Goal: Check status: Check status

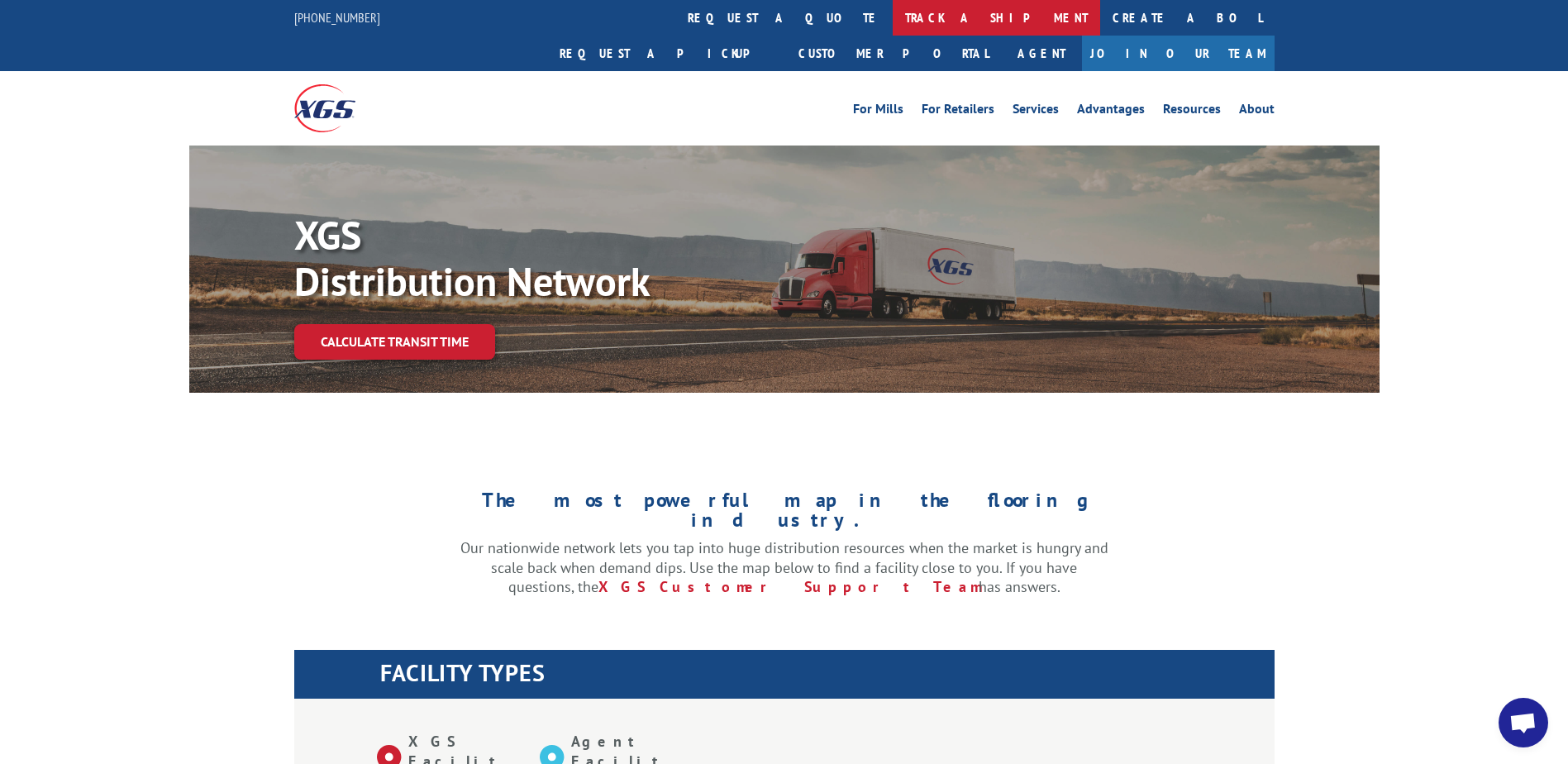
click at [892, 15] on link "track a shipment" at bounding box center [996, 17] width 208 height 35
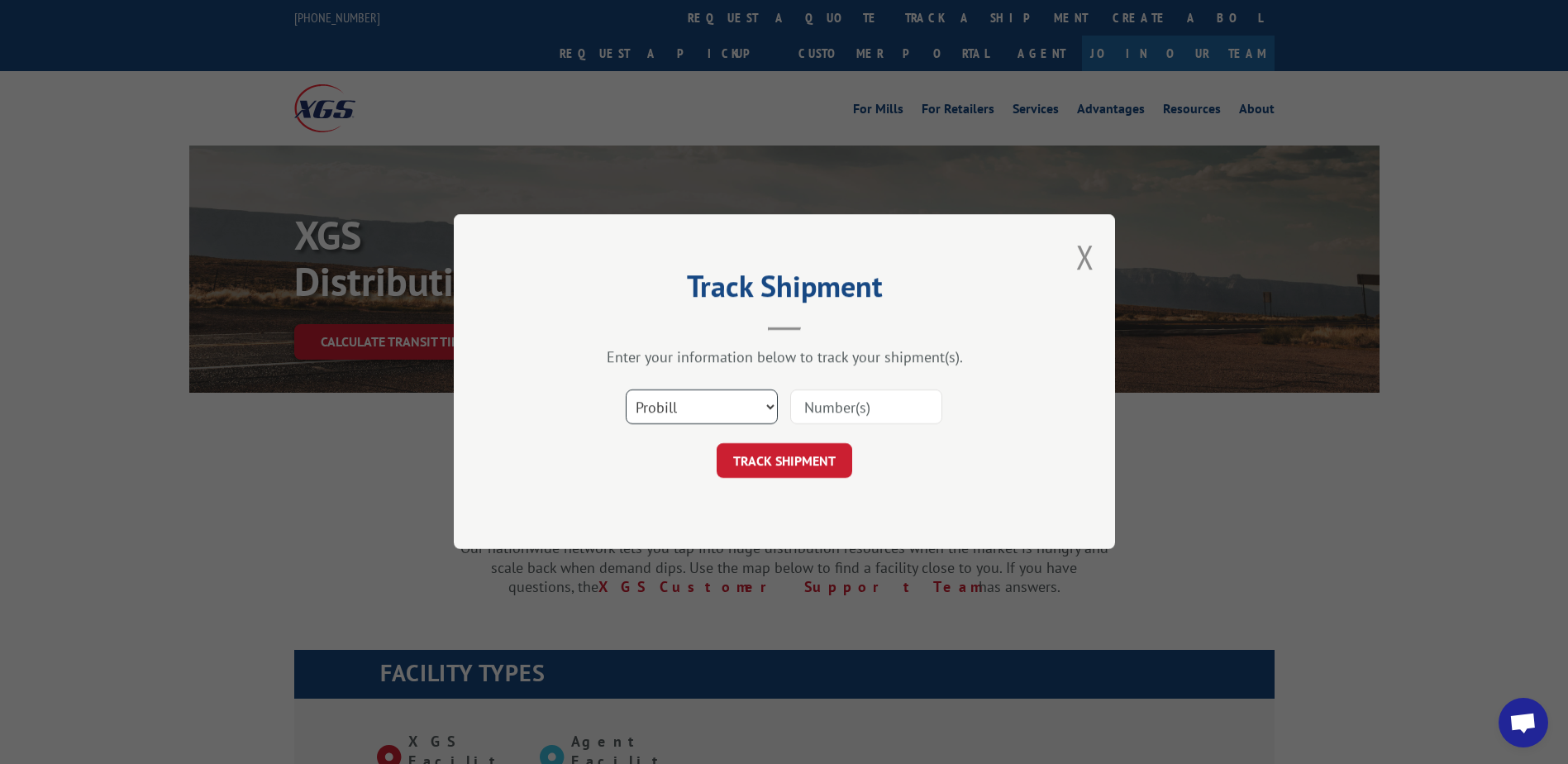
click at [700, 411] on select "Select category... Probill BOL PO" at bounding box center [702, 407] width 153 height 34
select select "bol"
click at [625, 390] on select "Select category... Probill BOL PO" at bounding box center [702, 407] width 153 height 34
click at [850, 417] on input at bounding box center [866, 407] width 153 height 34
paste input "Shipment 0002870110"
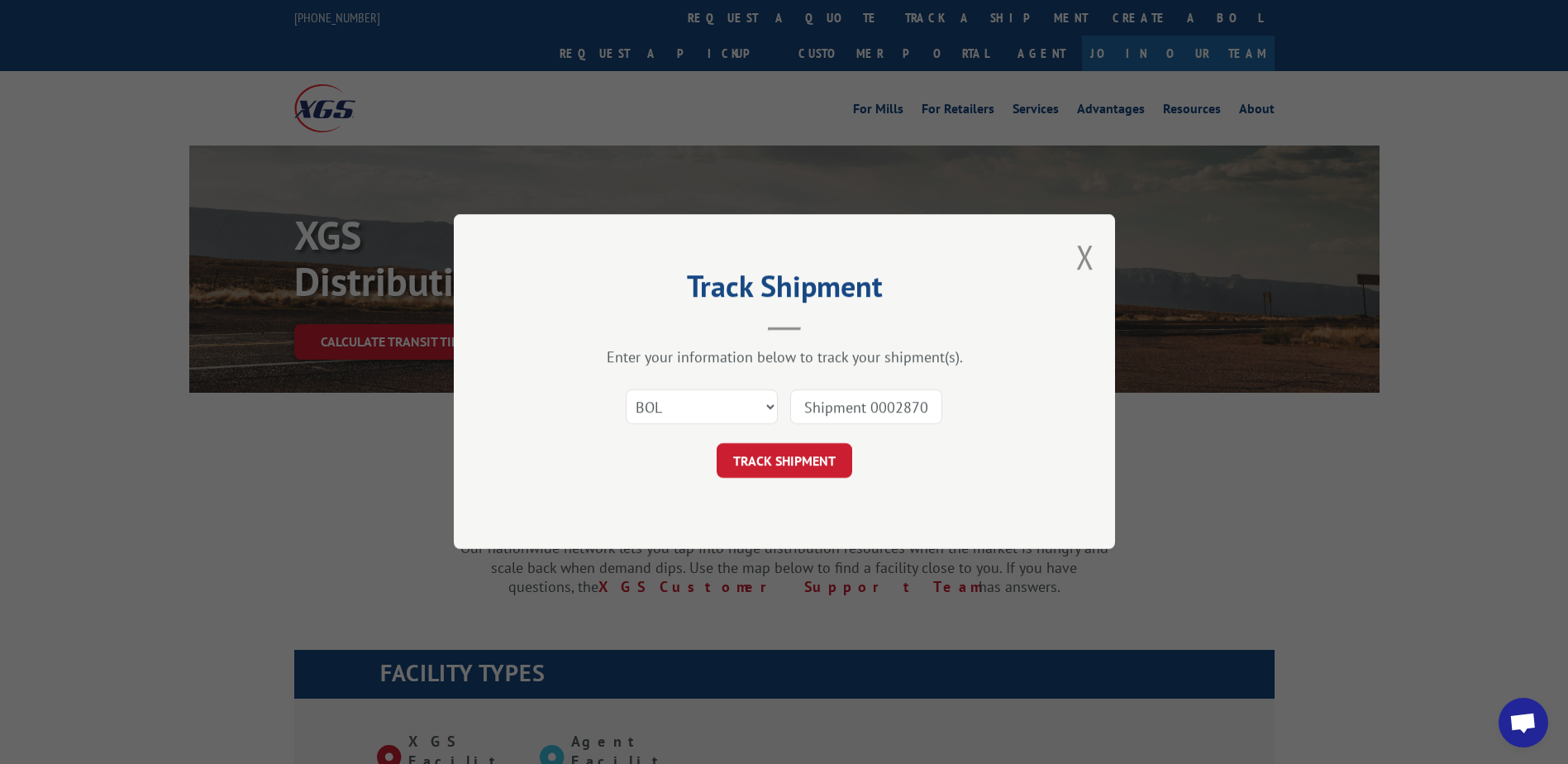
drag, startPoint x: 872, startPoint y: 406, endPoint x: 717, endPoint y: 407, distance: 155.0
click at [717, 407] on div "Select category... Probill BOL PO Shipment 0002870110" at bounding box center [784, 407] width 496 height 54
type input "2870110"
click at [810, 451] on button "TRACK SHIPMENT" at bounding box center [784, 462] width 135 height 34
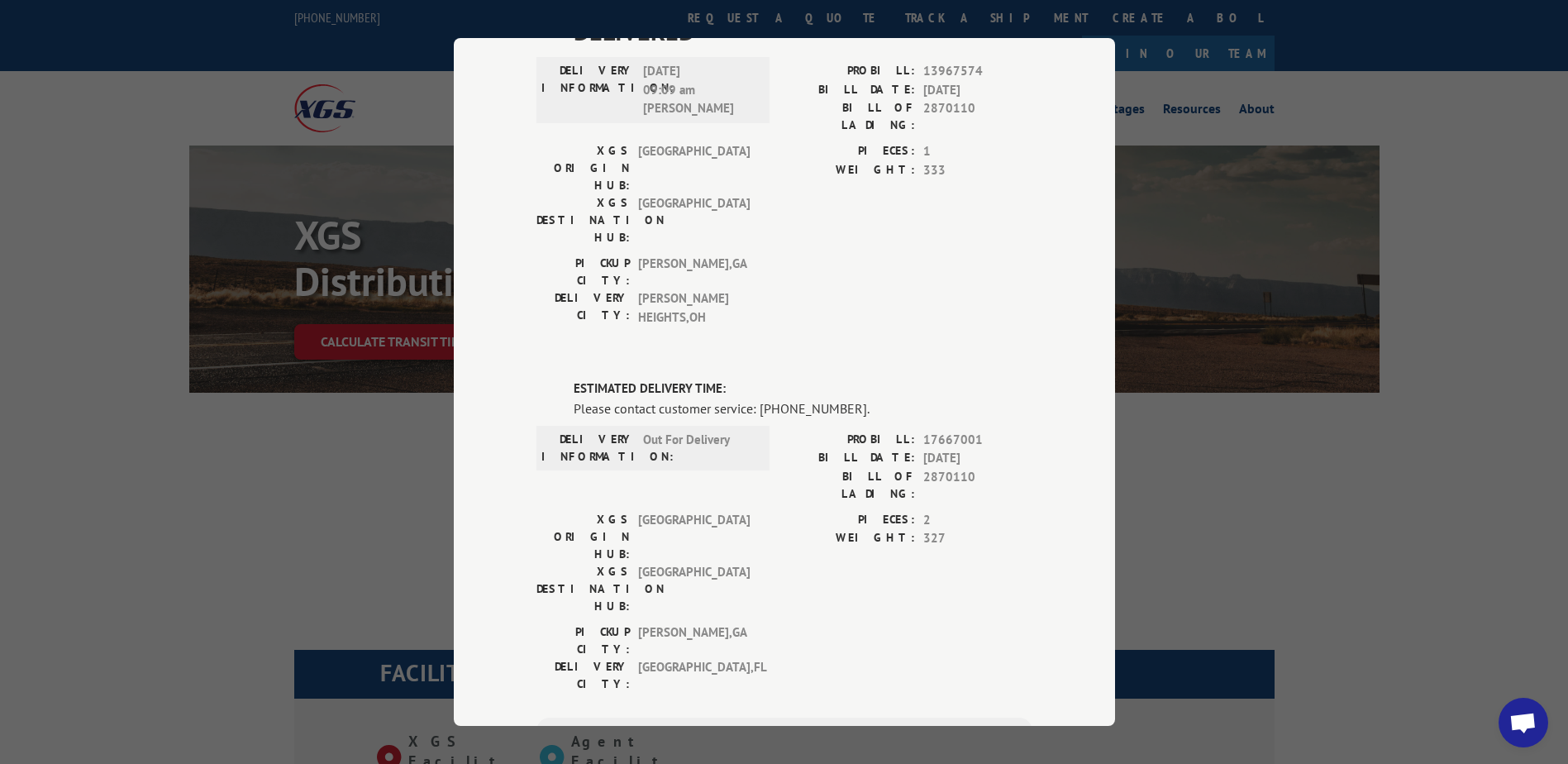
scroll to position [165, 0]
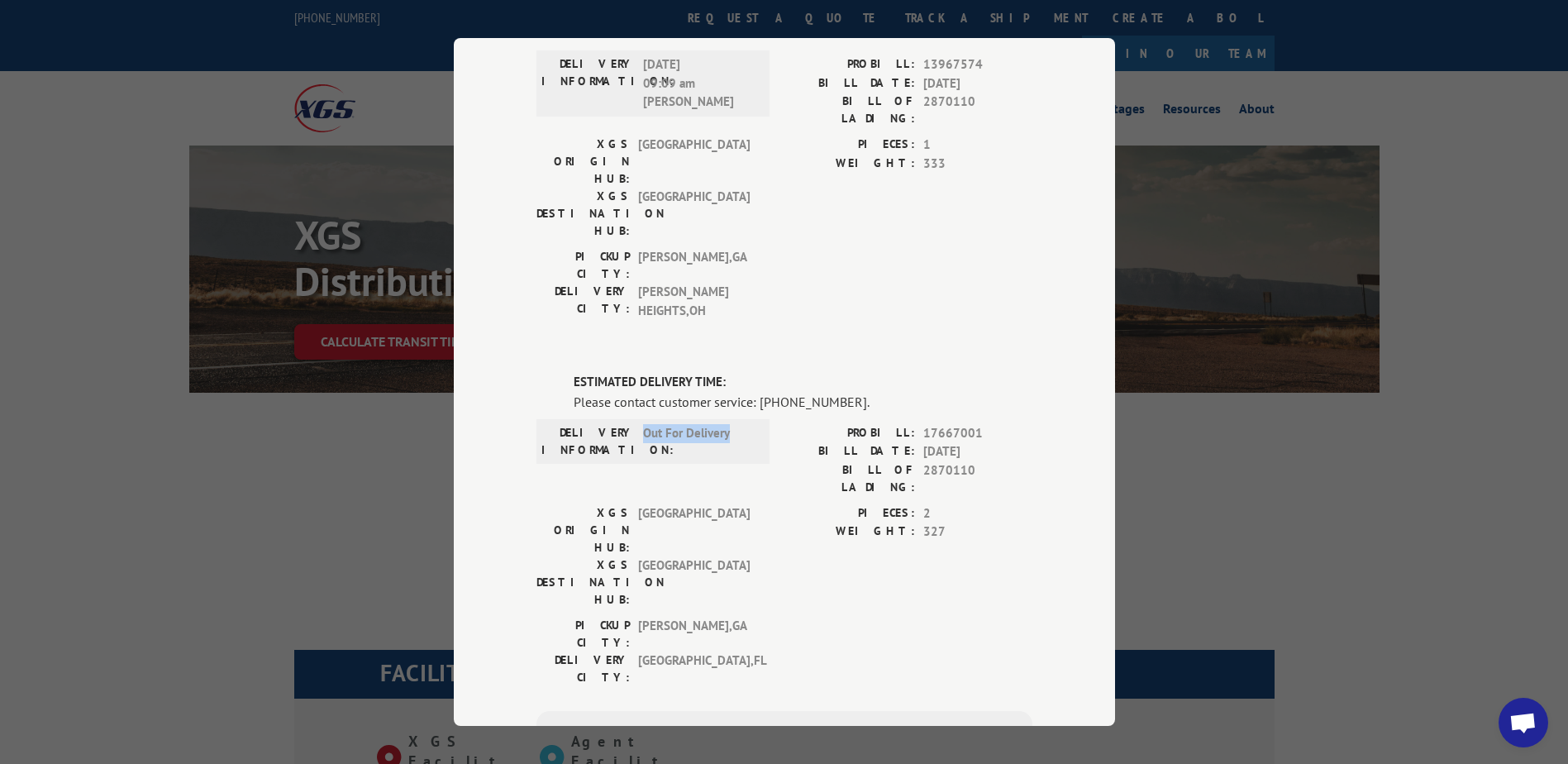
drag, startPoint x: 734, startPoint y: 331, endPoint x: 638, endPoint y: 334, distance: 96.0
click at [643, 424] on span "Out For Delivery" at bounding box center [699, 442] width 112 height 34
drag, startPoint x: 638, startPoint y: 334, endPoint x: 647, endPoint y: 342, distance: 12.0
click at [647, 424] on span "Out For Delivery" at bounding box center [699, 442] width 112 height 34
drag, startPoint x: 652, startPoint y: 308, endPoint x: 837, endPoint y: 301, distance: 185.1
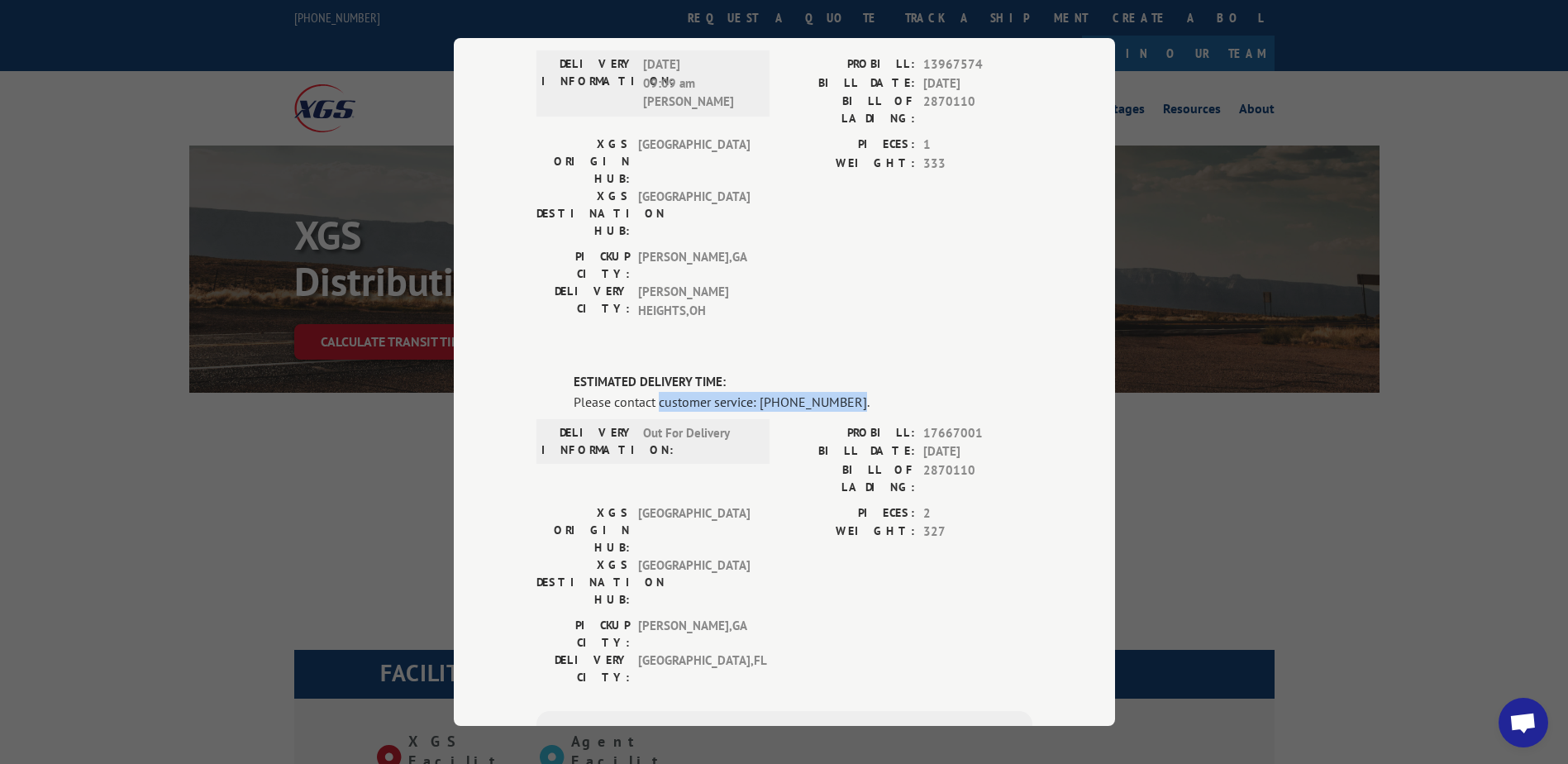
click at [837, 392] on div "Please contact customer service: [PHONE_NUMBER]." at bounding box center [803, 402] width 458 height 20
drag, startPoint x: 838, startPoint y: 304, endPoint x: 754, endPoint y: 312, distance: 84.4
click at [754, 392] on div "Please contact customer service: [PHONE_NUMBER]." at bounding box center [803, 402] width 458 height 20
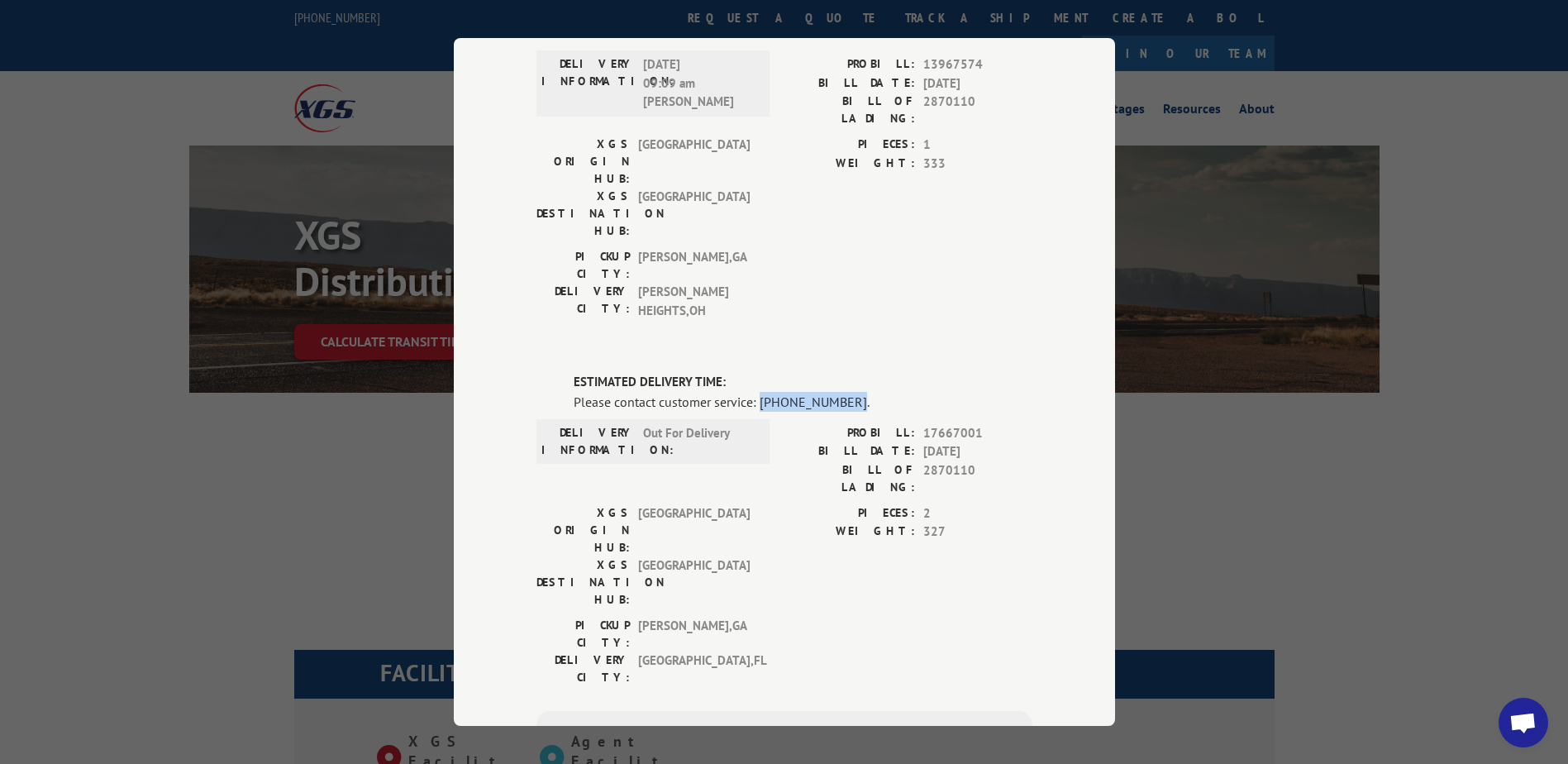
drag, startPoint x: 754, startPoint y: 310, endPoint x: 837, endPoint y: 308, distance: 83.0
click at [837, 392] on div "Please contact customer service: [PHONE_NUMBER]." at bounding box center [803, 402] width 458 height 20
drag, startPoint x: 838, startPoint y: 301, endPoint x: 755, endPoint y: 308, distance: 83.3
click at [755, 392] on div "Please contact customer service: [PHONE_NUMBER]." at bounding box center [803, 402] width 458 height 20
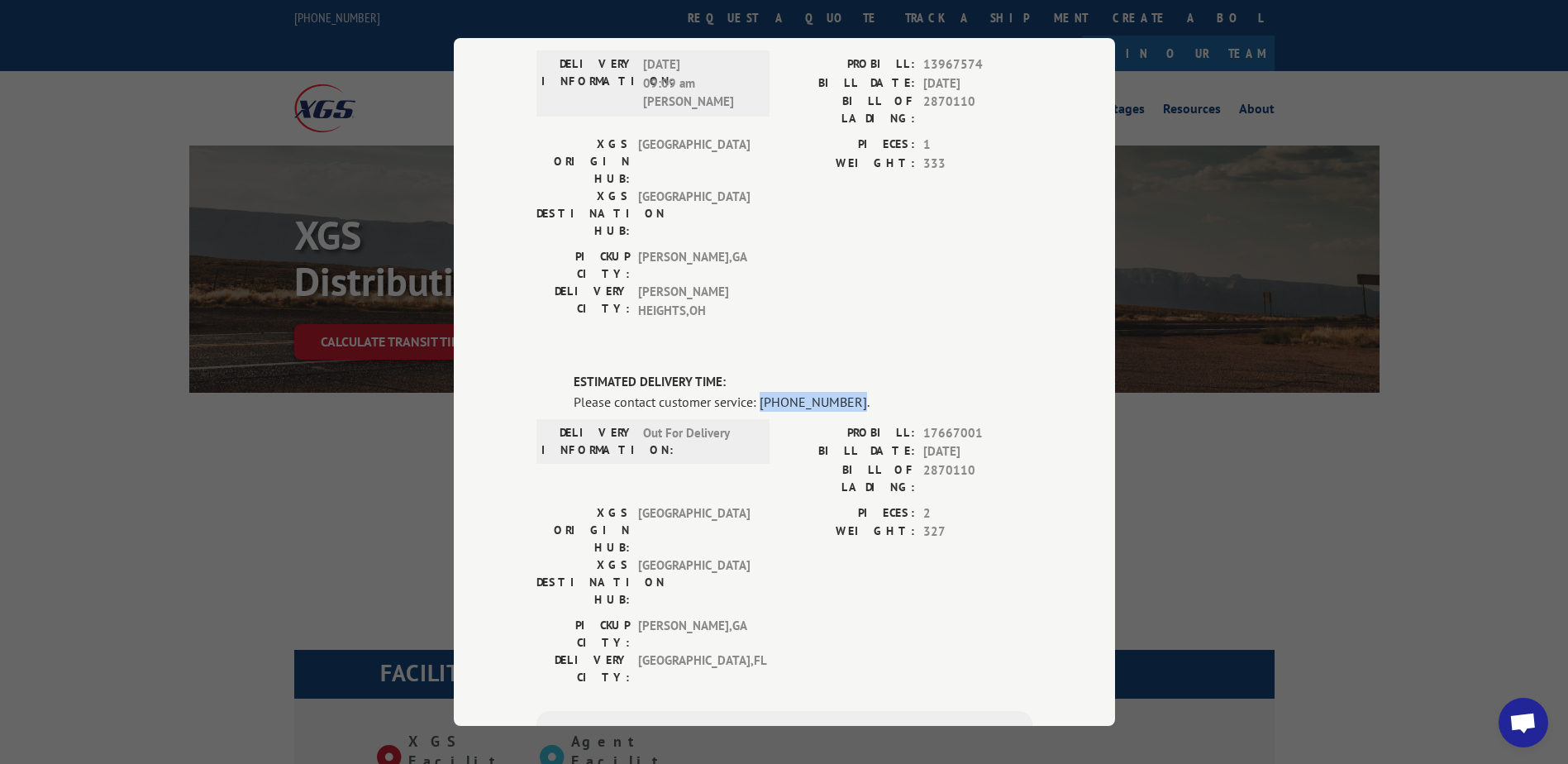
click at [755, 392] on div "Please contact customer service: [PHONE_NUMBER]." at bounding box center [803, 402] width 458 height 20
drag, startPoint x: 840, startPoint y: 303, endPoint x: 755, endPoint y: 300, distance: 85.1
click at [755, 392] on div "Please contact customer service: [PHONE_NUMBER]." at bounding box center [803, 402] width 458 height 20
drag, startPoint x: 917, startPoint y: 370, endPoint x: 965, endPoint y: 377, distance: 48.5
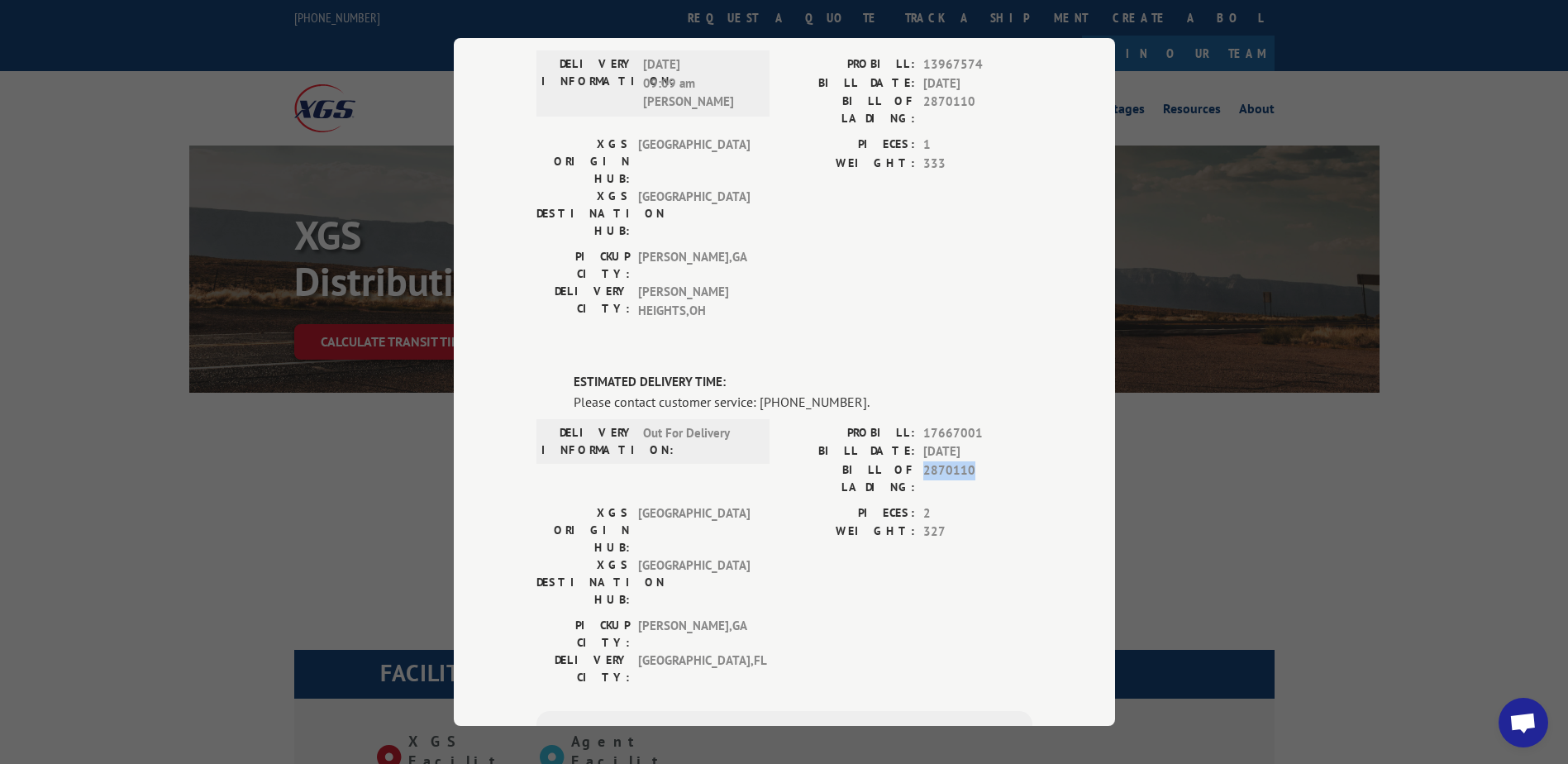
click at [965, 462] on span "2870110" at bounding box center [978, 479] width 109 height 34
drag, startPoint x: 965, startPoint y: 377, endPoint x: 911, endPoint y: 373, distance: 54.1
click at [911, 462] on div "BILL OF LADING: 2870110" at bounding box center [908, 479] width 248 height 34
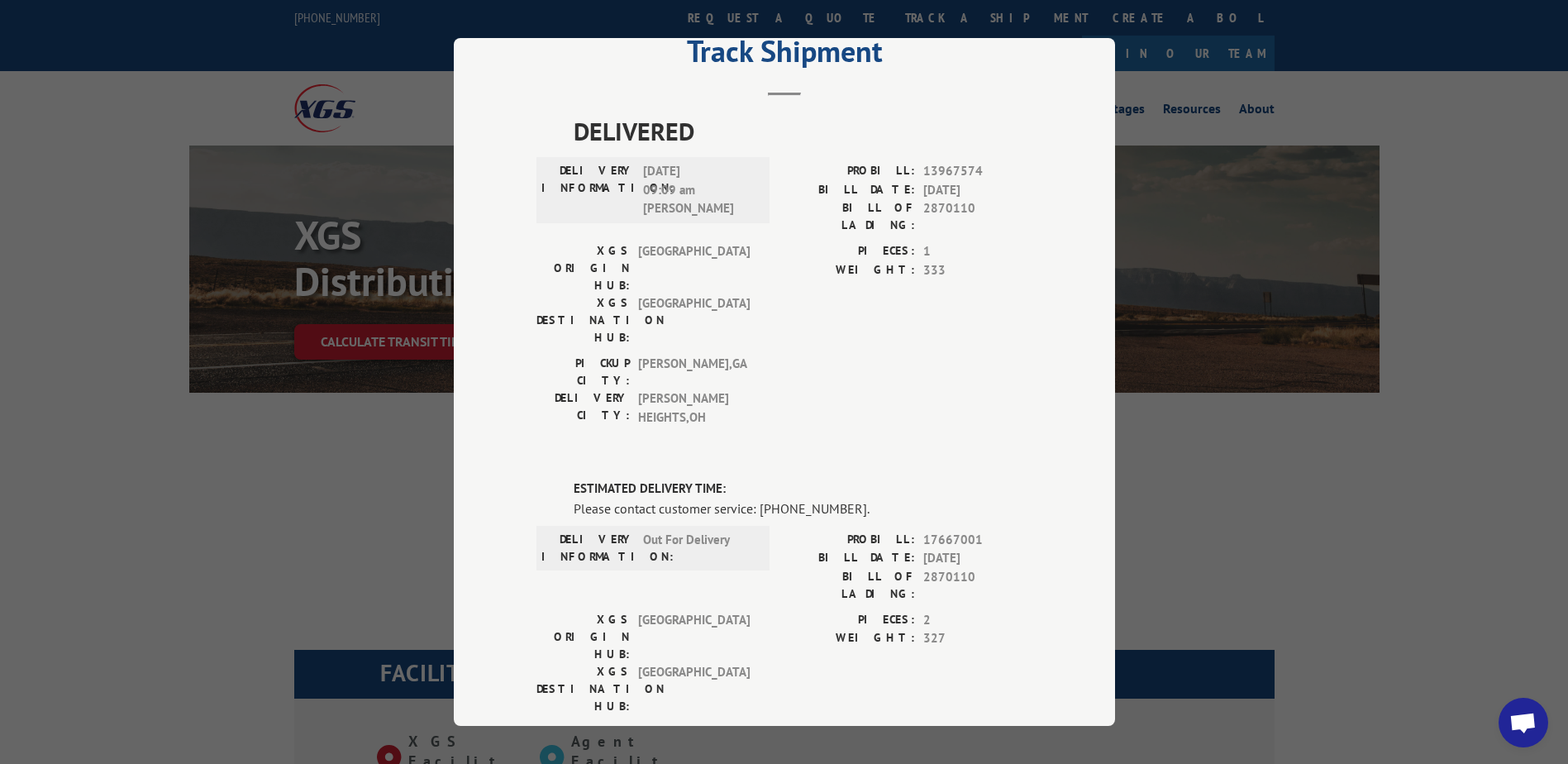
scroll to position [0, 0]
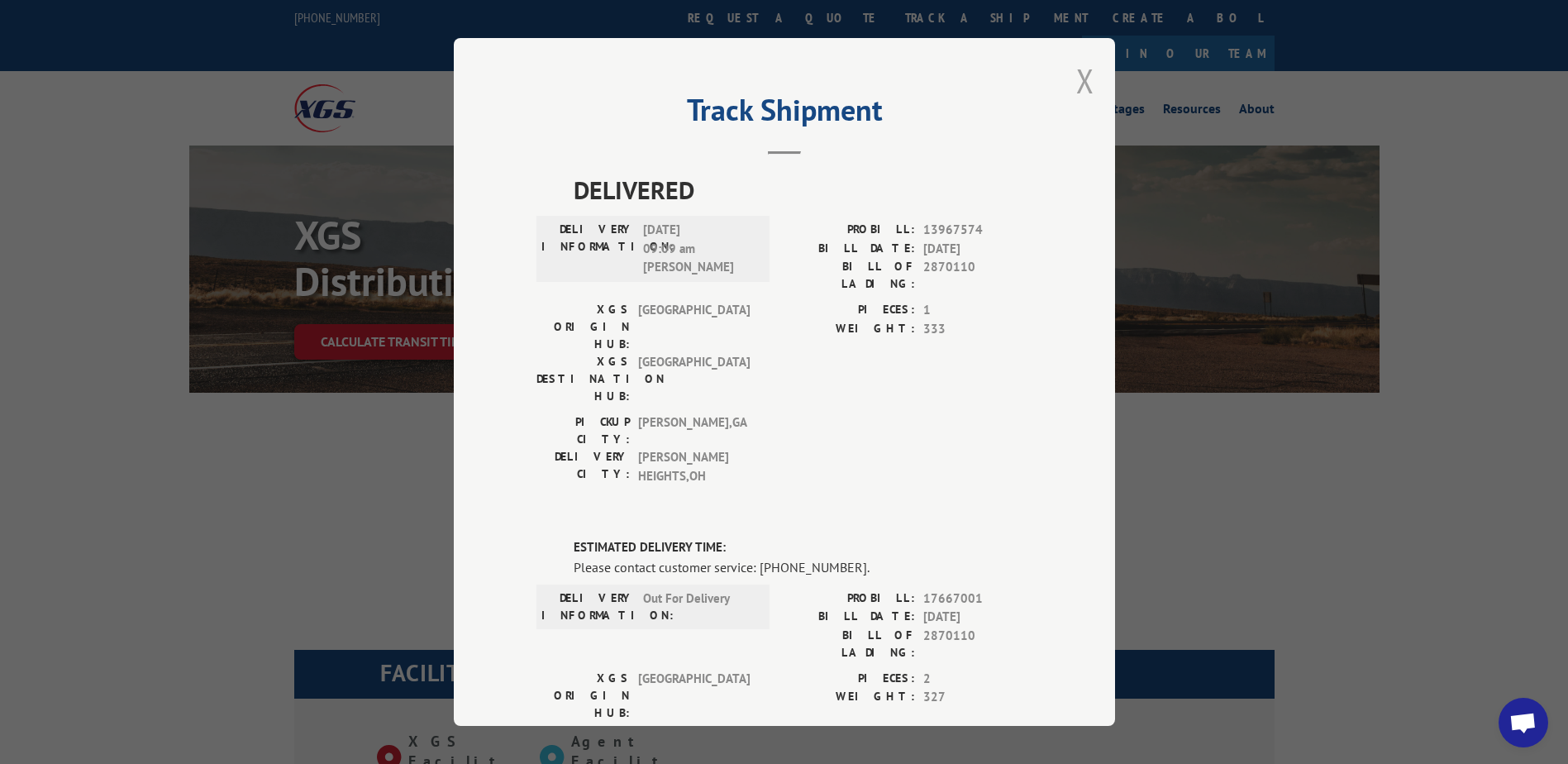
click at [1085, 84] on button "Close modal" at bounding box center [1085, 81] width 18 height 44
